Goal: Find contact information: Find contact information

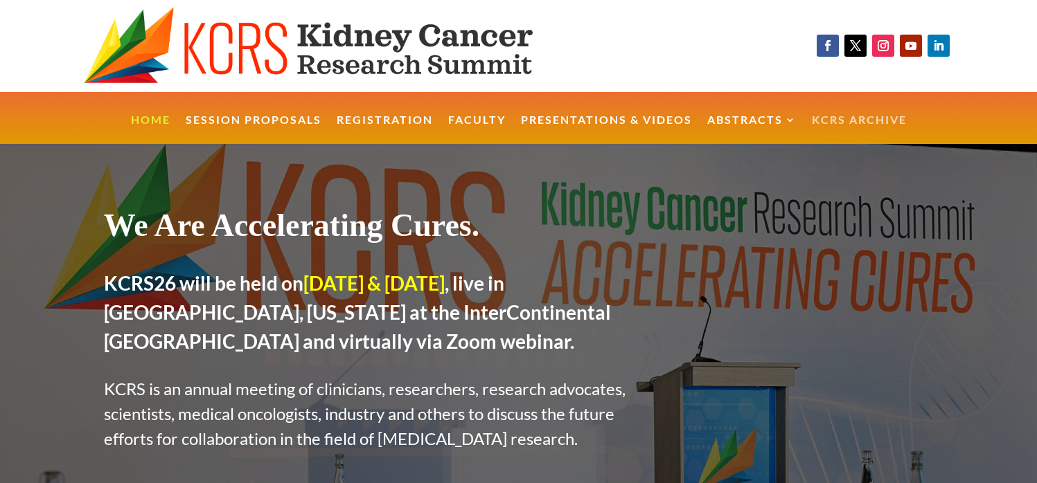
click at [866, 119] on link "KCRS Archive" at bounding box center [859, 130] width 95 height 30
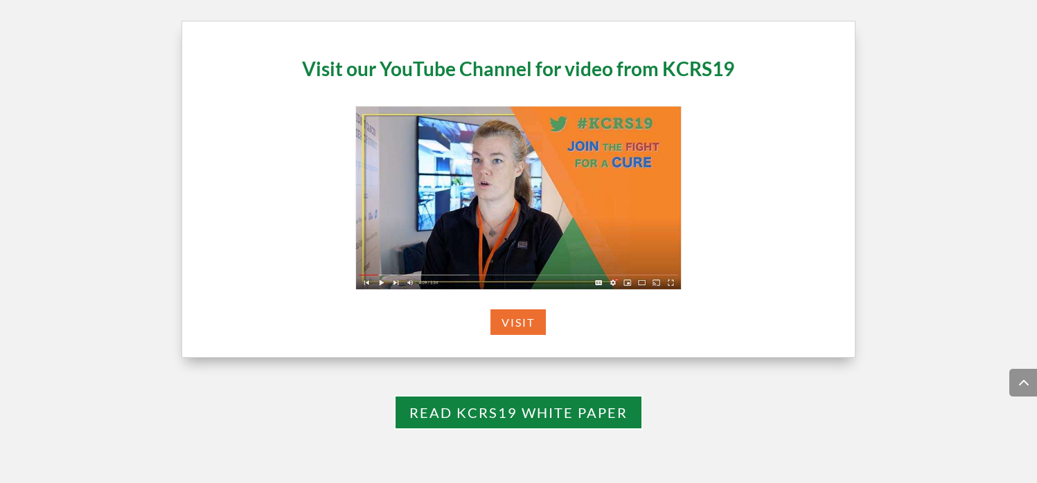
scroll to position [3753, 0]
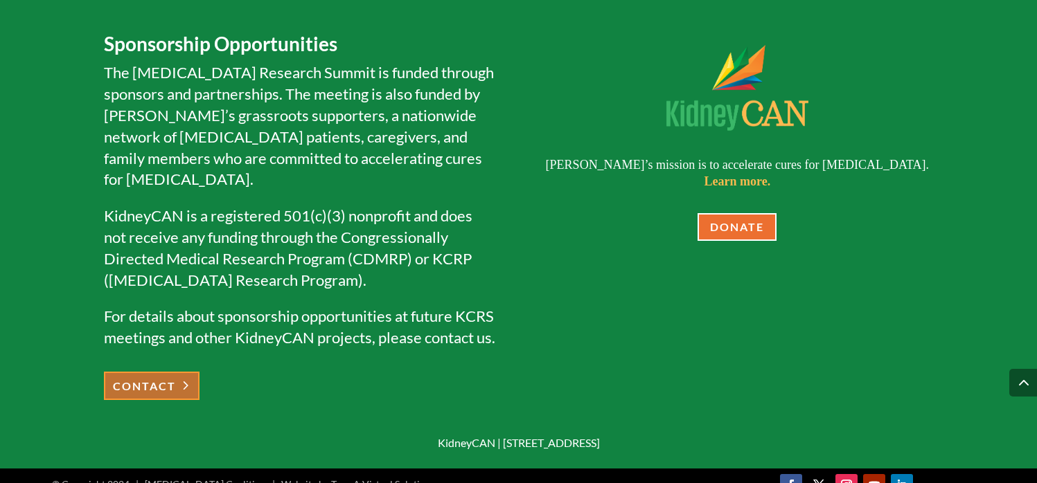
click at [162, 377] on link "CONTACT" at bounding box center [152, 386] width 96 height 28
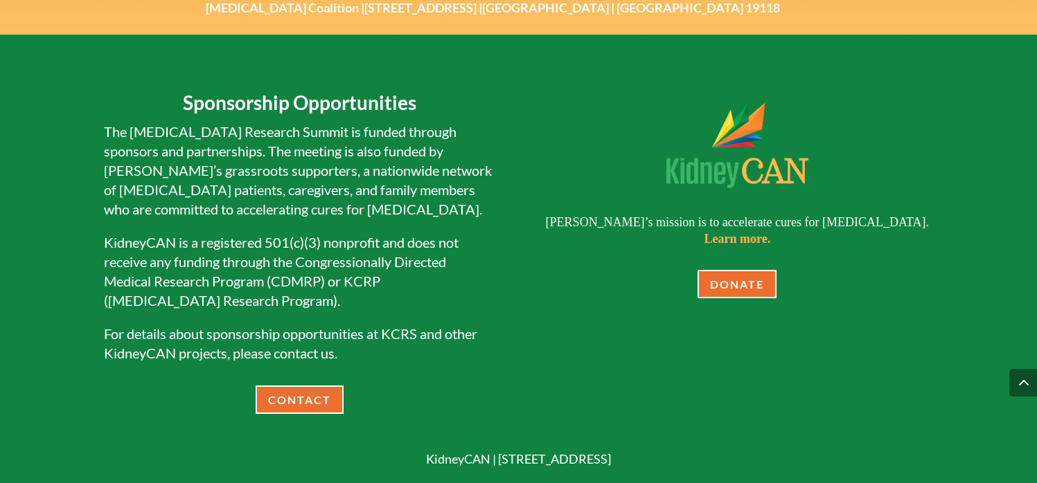
scroll to position [1121, 0]
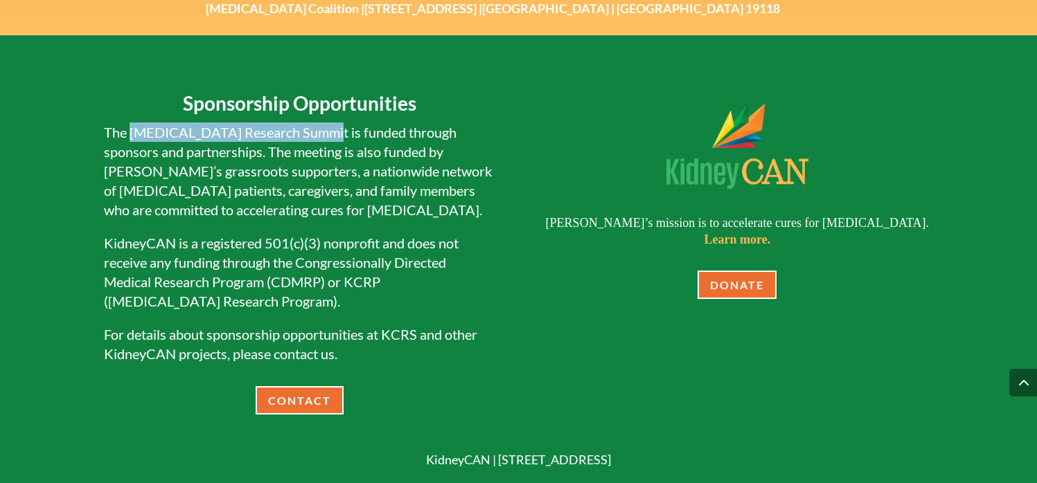
drag, startPoint x: 131, startPoint y: 131, endPoint x: 326, endPoint y: 128, distance: 194.7
click at [326, 128] on p "The [MEDICAL_DATA] Research Summit is funded through sponsors and partnerships.…" at bounding box center [300, 178] width 392 height 111
